Goal: Information Seeking & Learning: Learn about a topic

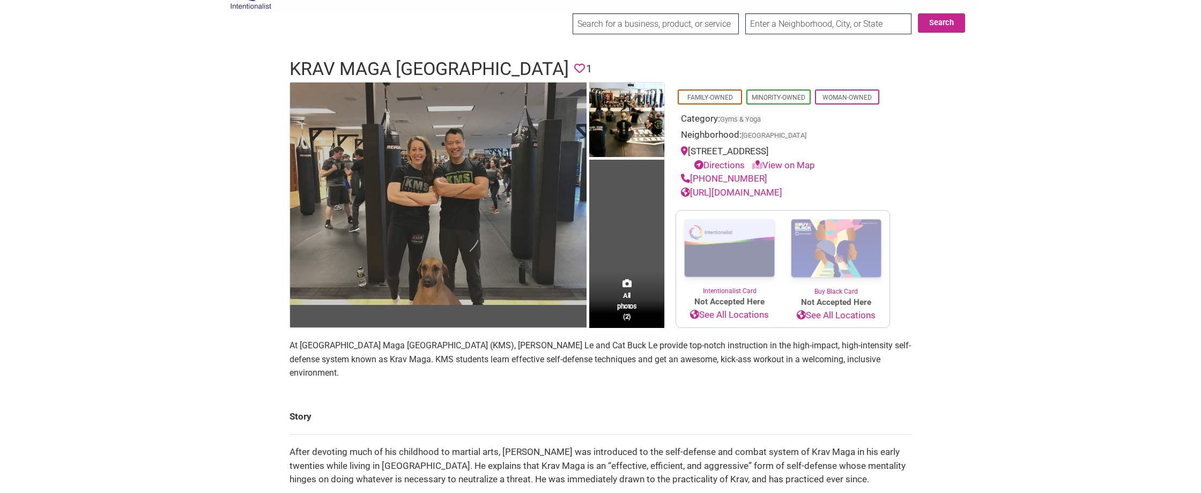
scroll to position [29, 0]
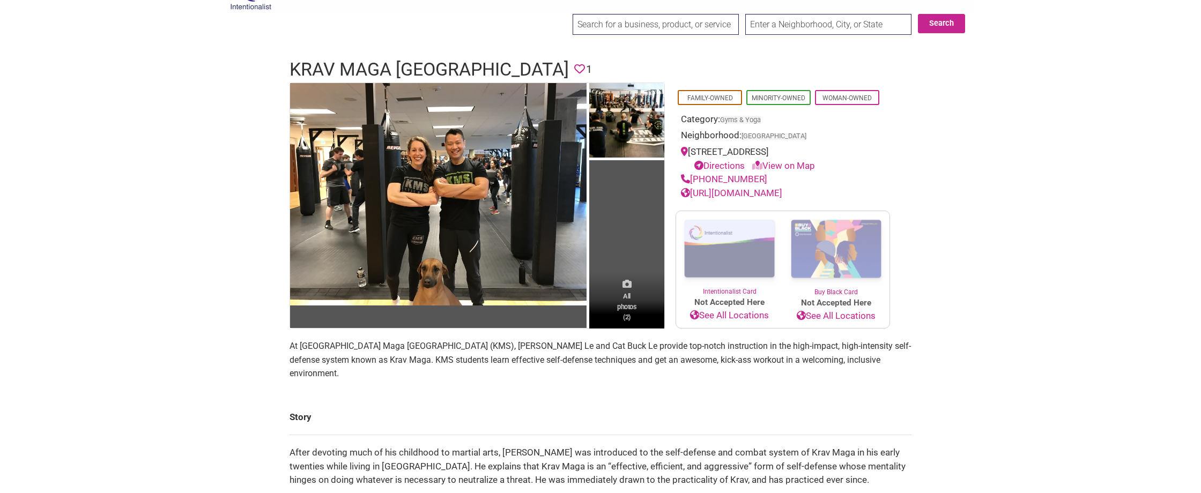
click at [626, 298] on span "All photos (2)" at bounding box center [626, 306] width 19 height 31
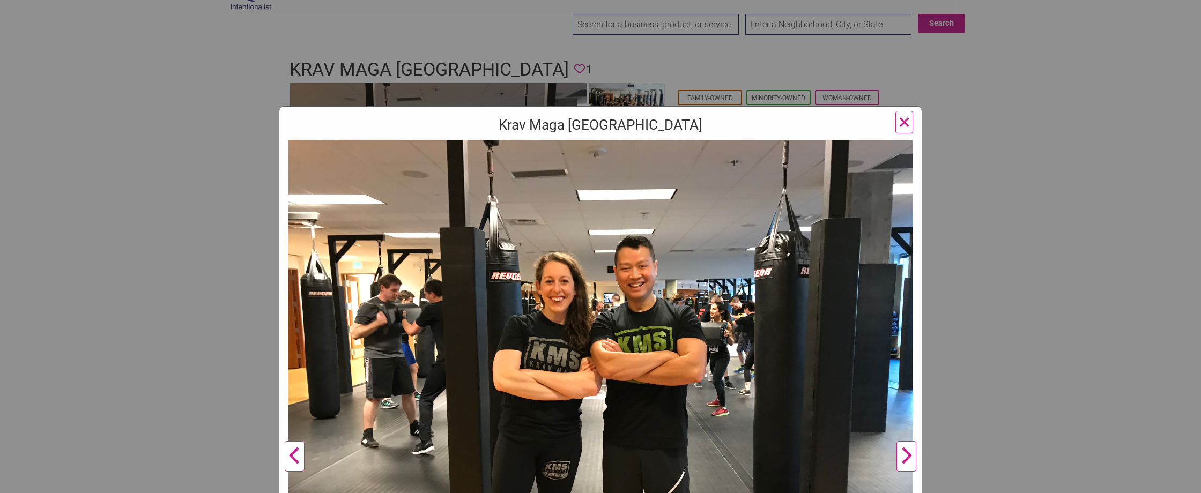
scroll to position [106, 0]
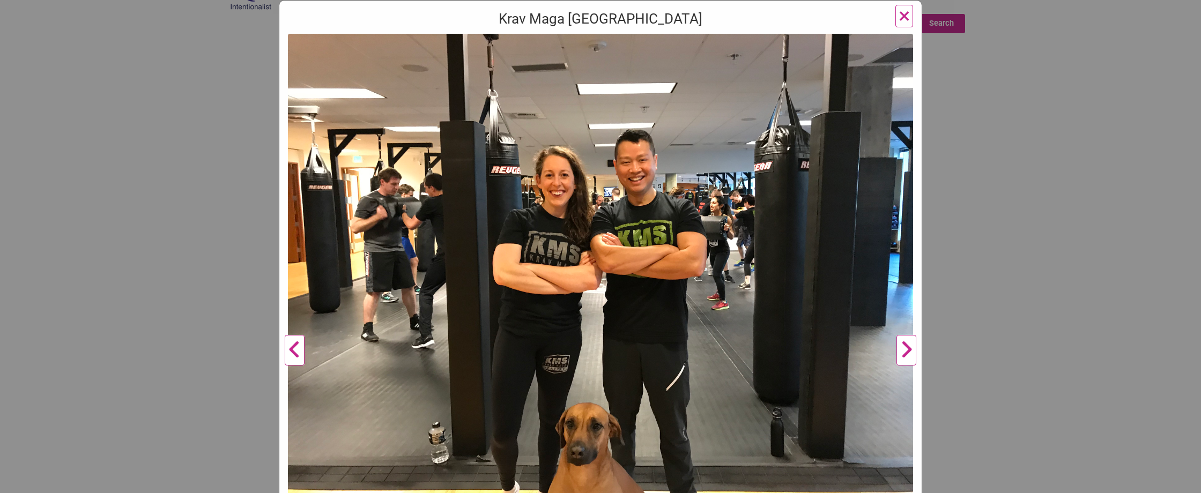
click at [908, 349] on button "Next" at bounding box center [906, 351] width 29 height 634
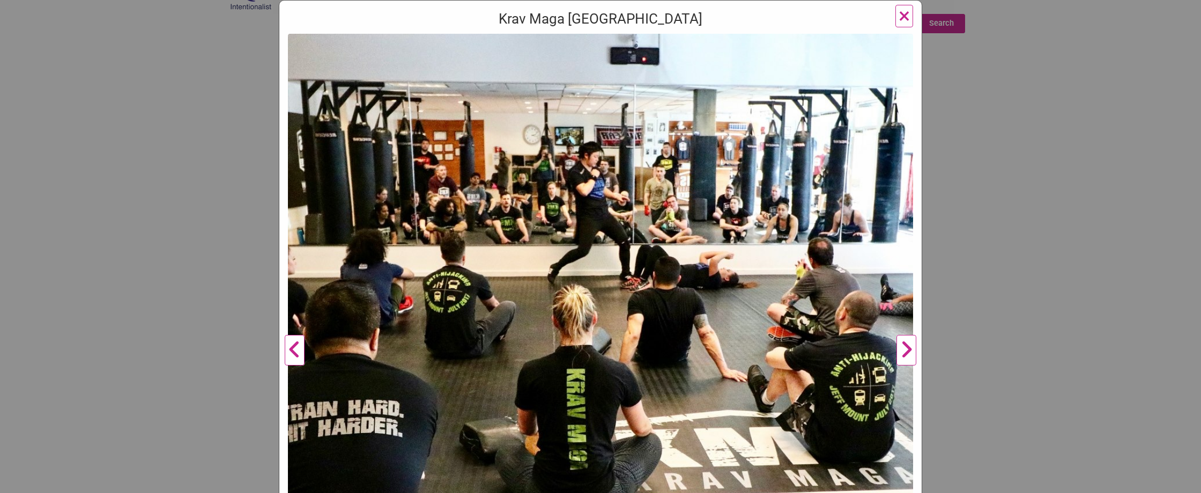
click at [908, 349] on button "Next" at bounding box center [906, 351] width 29 height 634
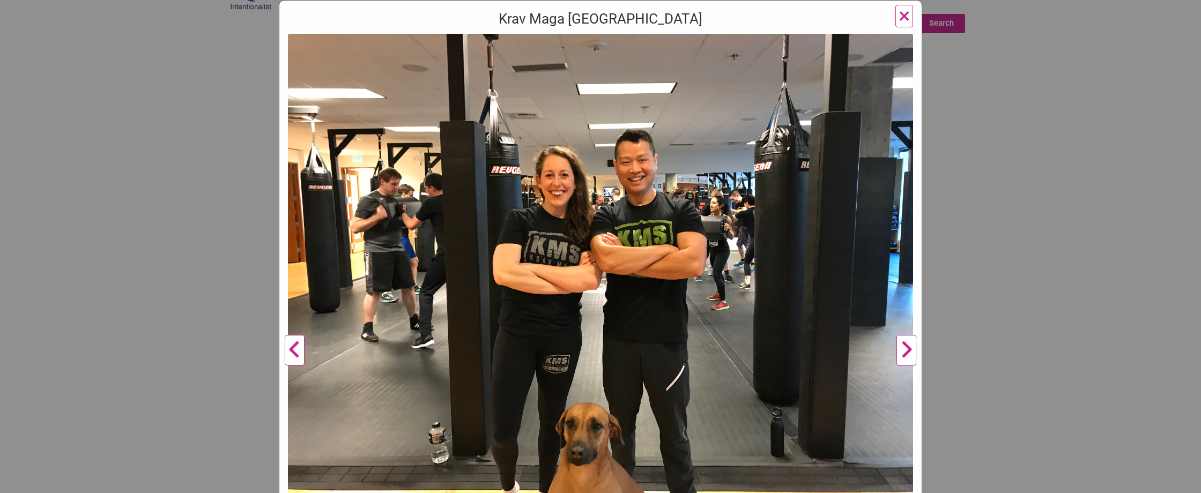
click at [908, 349] on button "Next" at bounding box center [906, 351] width 29 height 634
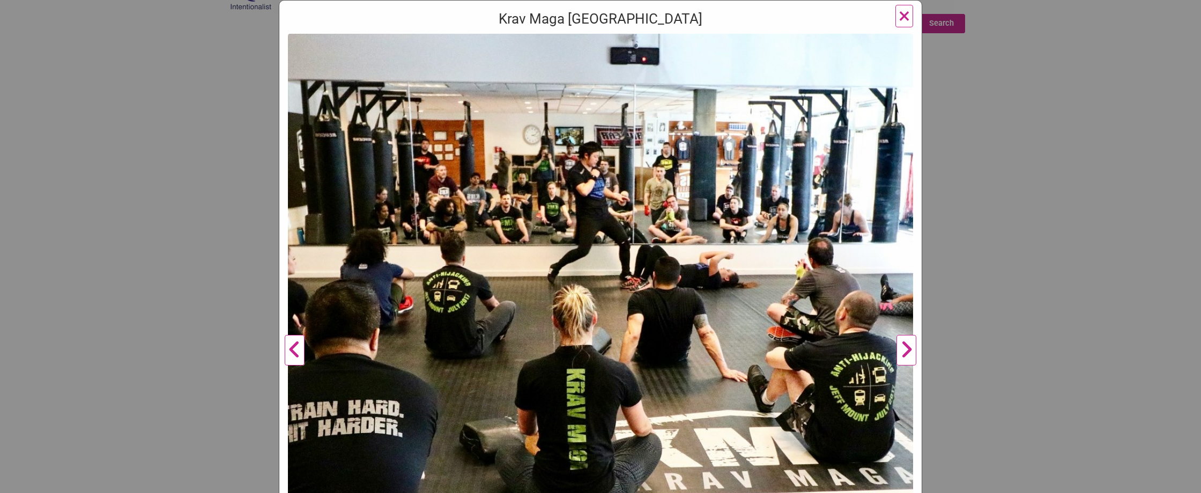
click at [908, 349] on button "Next" at bounding box center [906, 351] width 29 height 634
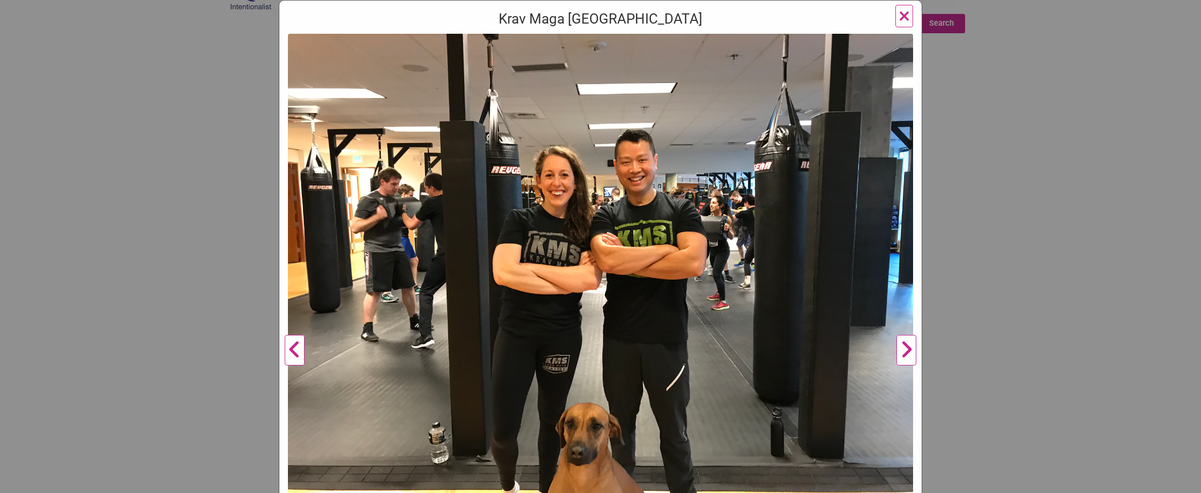
click at [908, 349] on button "Next" at bounding box center [906, 351] width 29 height 634
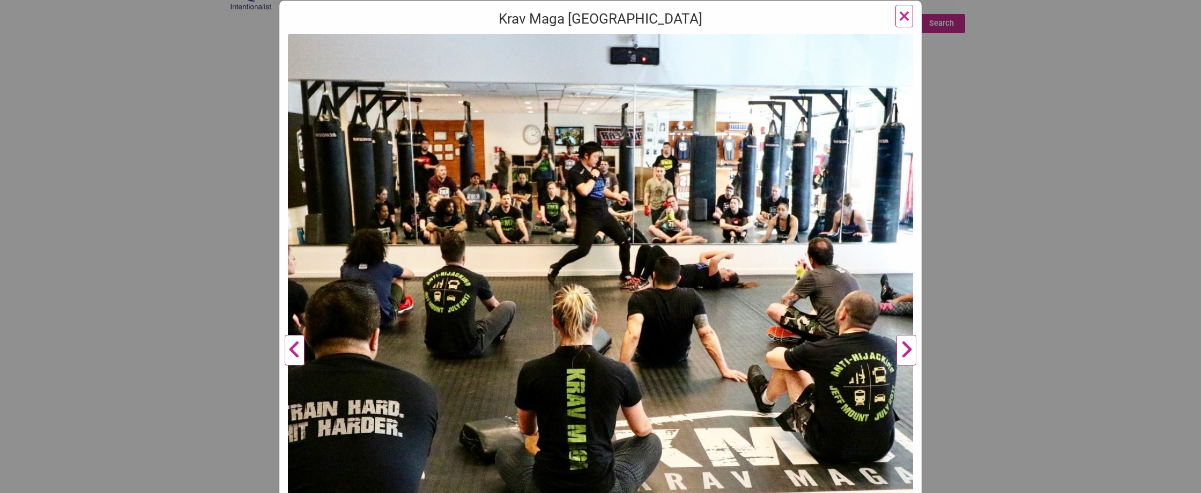
click at [904, 14] on span "×" at bounding box center [904, 15] width 11 height 25
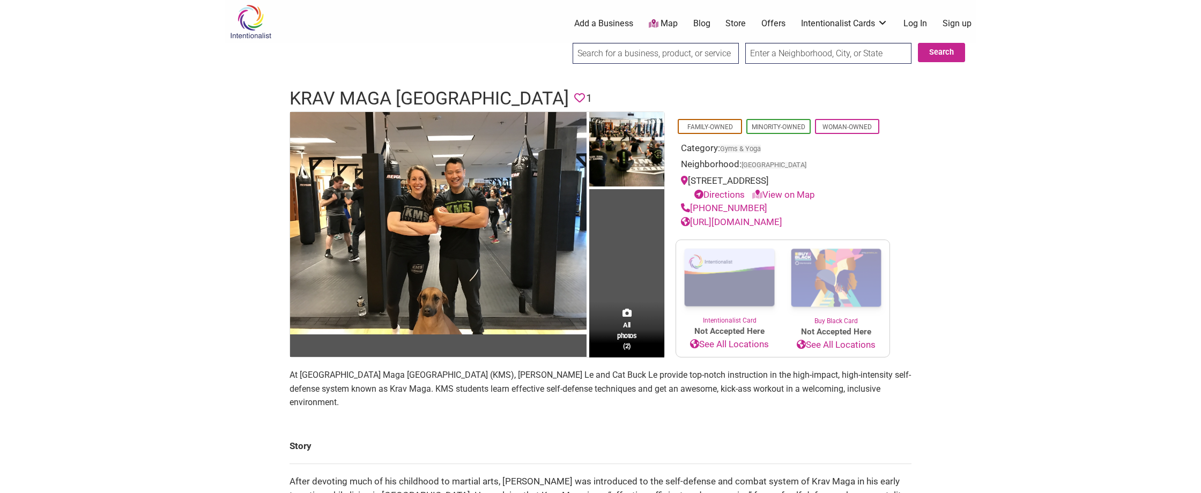
scroll to position [0, 0]
click at [766, 19] on link "Offers" at bounding box center [774, 24] width 24 height 12
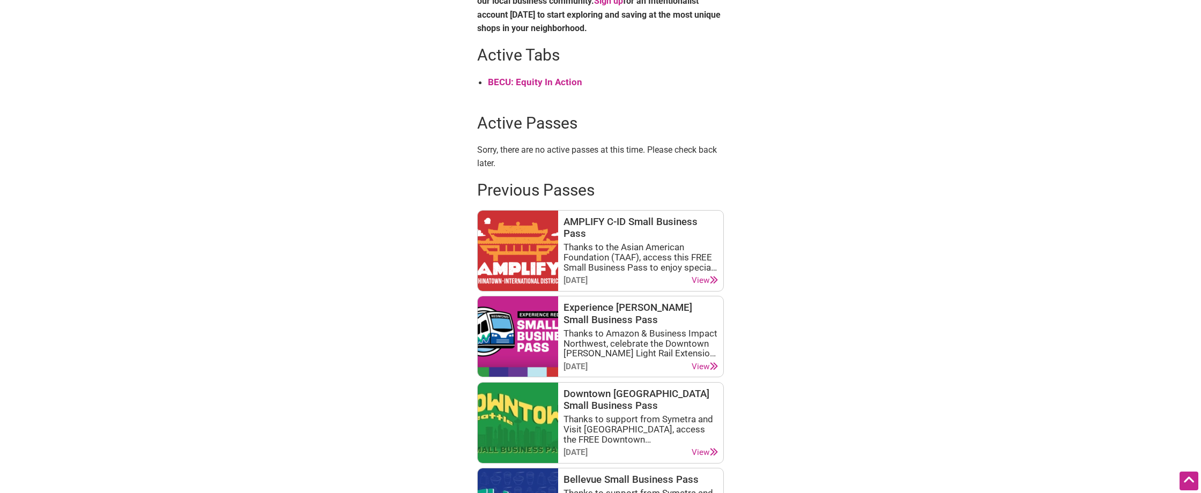
scroll to position [457, 0]
